Goal: Task Accomplishment & Management: Manage account settings

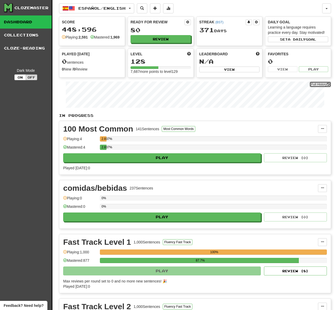
click at [322, 87] on link "Full History" at bounding box center [321, 85] width 22 height 6
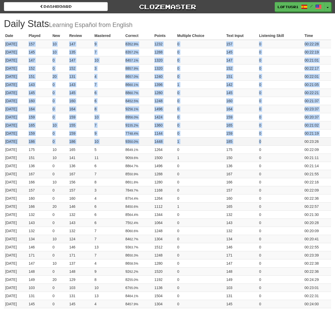
drag, startPoint x: 5, startPoint y: 45, endPoint x: 303, endPoint y: 140, distance: 312.4
click at [303, 140] on tbody "2025-09-14 157 10 147 9 83 52.9% 1232 0 157 0 00:22:28 2025-09-13 145 10 135 7 …" at bounding box center [167, 243] width 327 height 407
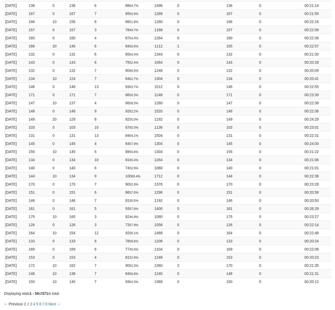
scroll to position [268, 0]
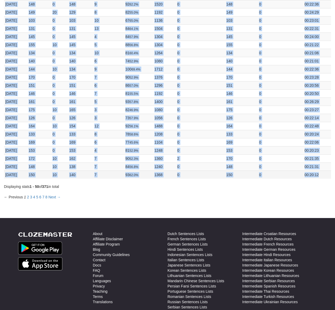
click at [325, 173] on td "00:20:12" at bounding box center [317, 175] width 28 height 8
copy tbody "2025-09-14 157 10 147 9 83 52.9% 1232 0 157 0 00:22:28 2025-09-13 145 10 135 7 …"
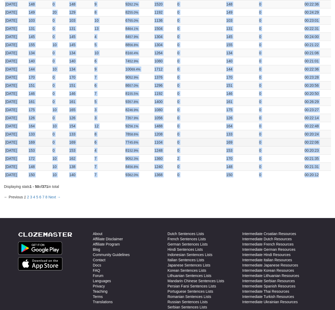
copy tbody "2025-09-14 157 10 147 9 83 52.9% 1232 0 157 0 00:22:28 2025-09-13 145 10 135 7 …"
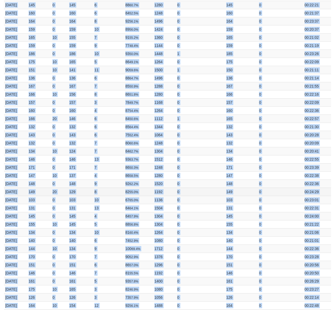
scroll to position [0, 0]
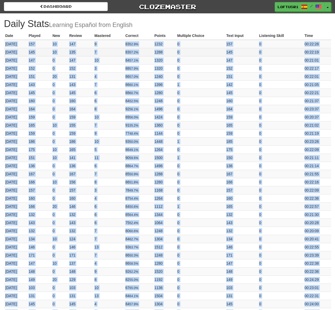
copy tbody "2025-09-14 157 10 147 9 83 52.9% 1232 0 157 0 00:22:28 2025-09-13 145 10 135 7 …"
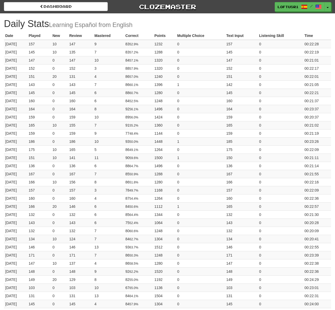
click at [64, 25] on small "Learning Español from English" at bounding box center [91, 25] width 84 height 7
click at [85, 6] on link "Dashboard" at bounding box center [56, 6] width 104 height 9
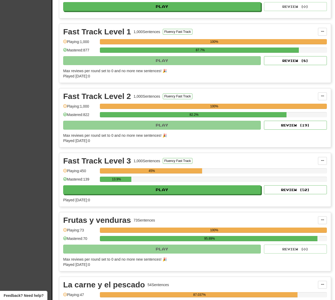
scroll to position [214, 0]
